Goal: Use online tool/utility: Utilize a website feature to perform a specific function

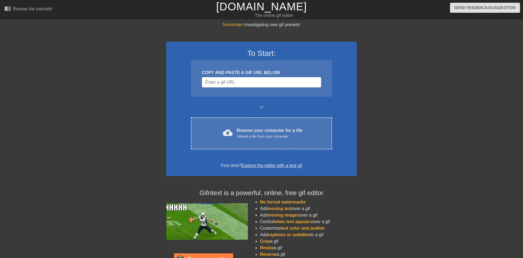
click at [468, 41] on div "November: Investigating new gif presets! To Start: COPY AND PASTE A GIF URL BEL…" at bounding box center [261, 155] width 523 height 267
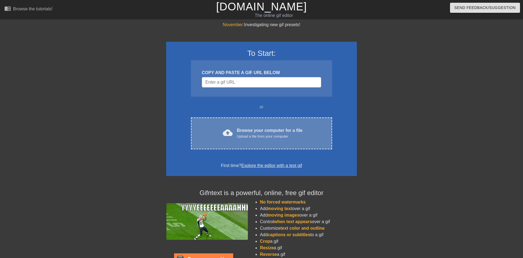
click at [261, 131] on div "Browse your computer for a file Upload a file from your computer" at bounding box center [270, 133] width 66 height 12
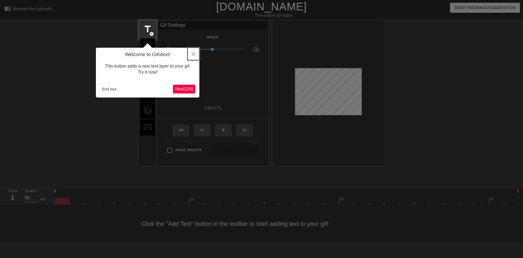
click at [193, 53] on icon "Close" at bounding box center [194, 54] width 4 height 4
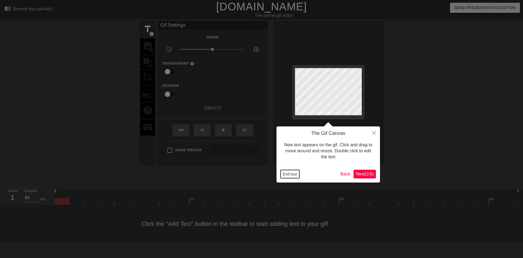
click at [291, 175] on button "End tour" at bounding box center [290, 174] width 19 height 8
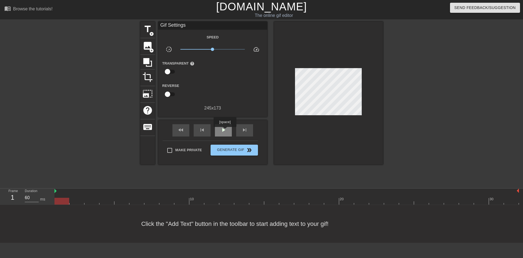
click at [225, 131] on span "play_arrow" at bounding box center [223, 130] width 7 height 7
click at [225, 131] on span "pause" at bounding box center [223, 130] width 7 height 7
click at [150, 32] on span "add_circle" at bounding box center [151, 34] width 5 height 5
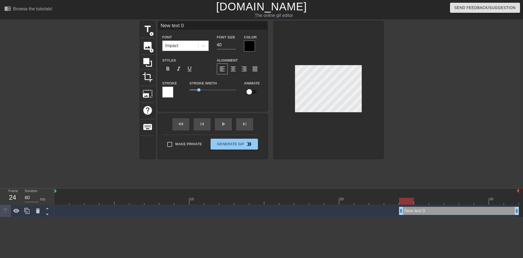
scroll to position [0, 1]
type input "New text"
type textarea "New text"
type input "New text"
type textarea "New text"
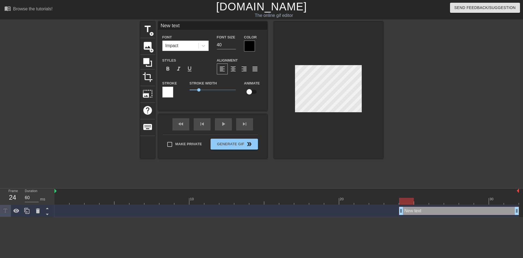
type input "New tex"
type textarea "New tex"
type input "New te"
type textarea "New te"
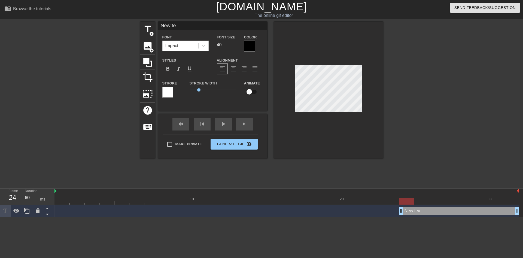
type input "New t"
type textarea "New t"
type input "New"
type textarea "New"
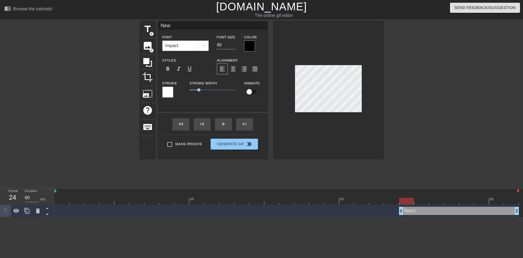
scroll to position [0, 0]
type input "New"
type textarea "New"
type input "Ne"
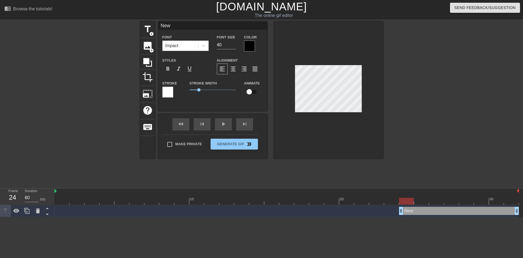
type textarea "Ne"
type input "N"
type textarea "N"
type input "В"
type textarea "В"
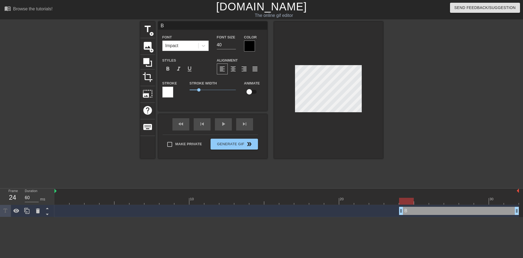
type input "Ву"
type textarea "Ву"
type input "Вут"
type textarea "Вут"
type input "Ву"
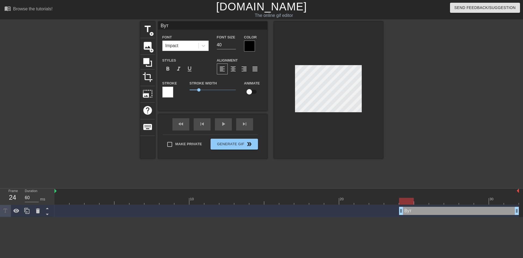
type textarea "Ву"
type input "В"
type textarea "В"
type input "D"
type textarea "D"
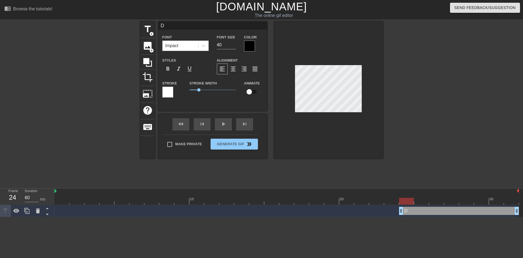
type input "De"
type textarea "De"
type input "Den"
type textarea "Den"
click at [247, 42] on div at bounding box center [249, 46] width 11 height 11
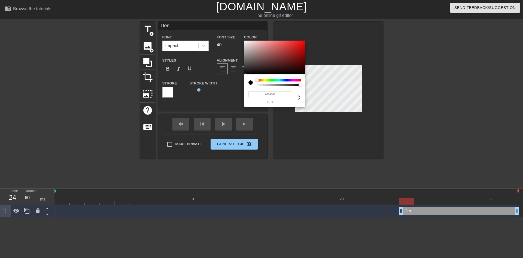
type input "#DB2424"
click at [296, 45] on div at bounding box center [274, 58] width 61 height 34
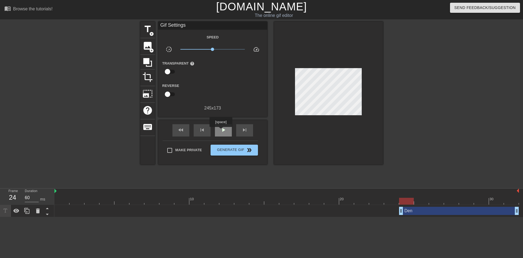
click at [221, 131] on span "play_arrow" at bounding box center [223, 130] width 7 height 7
drag, startPoint x: 214, startPoint y: 50, endPoint x: 198, endPoint y: 50, distance: 16.1
click at [198, 50] on span "x0.347" at bounding box center [197, 49] width 3 height 3
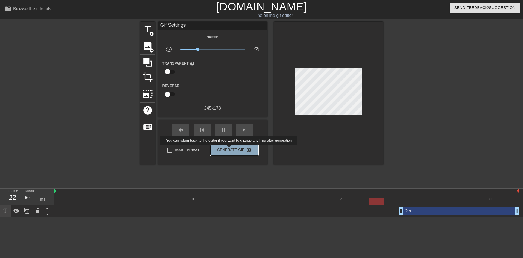
click at [230, 149] on span "Generate Gif double_arrow" at bounding box center [234, 150] width 43 height 7
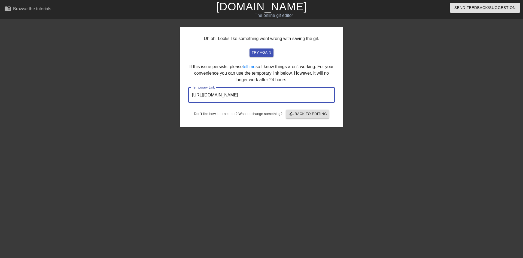
click at [309, 94] on input "[URL][DOMAIN_NAME]" at bounding box center [261, 95] width 147 height 15
drag, startPoint x: 245, startPoint y: 94, endPoint x: 167, endPoint y: 97, distance: 77.2
click at [188, 97] on input "[URL][DOMAIN_NAME]" at bounding box center [261, 95] width 147 height 15
